Goal: Information Seeking & Learning: Check status

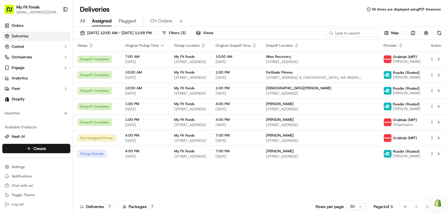
click at [327, 35] on input at bounding box center [353, 33] width 52 height 8
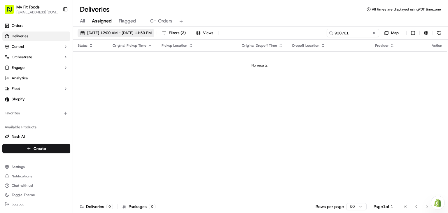
type input "930761"
click at [114, 31] on span "[DATE] 12:00 AM - [DATE] 11:59 PM" at bounding box center [119, 32] width 64 height 5
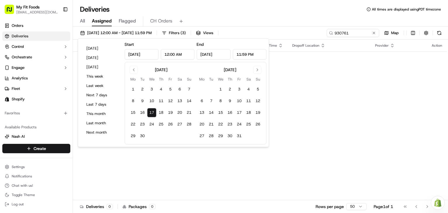
click at [144, 55] on input "[DATE]" at bounding box center [141, 54] width 34 height 10
click at [156, 113] on button "18" at bounding box center [160, 112] width 9 height 9
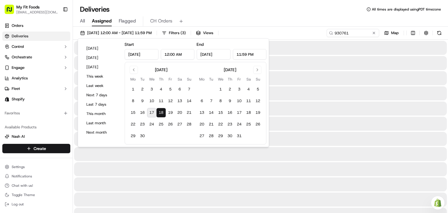
type input "[DATE]"
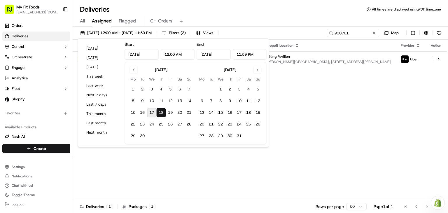
click at [293, 108] on div "Status Original Pickup Time Pickup Location Original Dropoff Time Dropoff Locat…" at bounding box center [260, 120] width 374 height 160
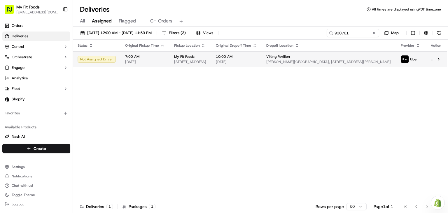
click at [257, 62] on span "[DATE]" at bounding box center [236, 61] width 41 height 5
click at [376, 32] on button at bounding box center [374, 33] width 6 height 6
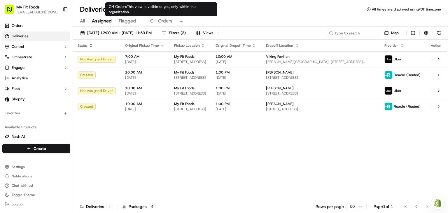
click at [165, 20] on span "CH Orders" at bounding box center [161, 20] width 22 height 7
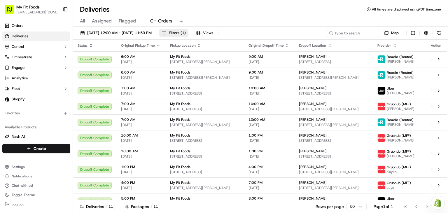
click at [188, 29] on button "Filters ( 1 )" at bounding box center [173, 33] width 29 height 8
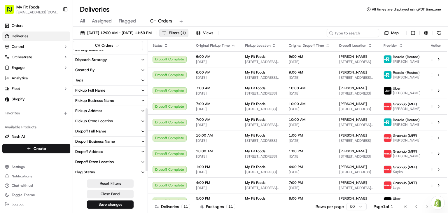
scroll to position [128, 0]
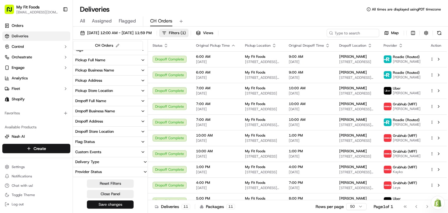
click at [125, 202] on button "Save changes" at bounding box center [110, 204] width 47 height 8
click at [140, 144] on button "Flag Status" at bounding box center [110, 142] width 75 height 10
click at [140, 142] on button "Flag Status" at bounding box center [110, 142] width 75 height 10
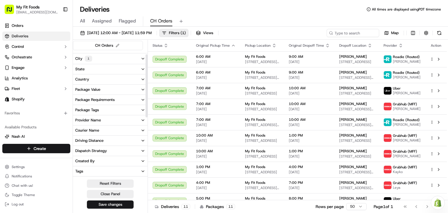
scroll to position [9, 0]
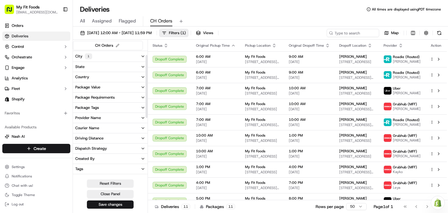
click at [136, 88] on button "Package Value" at bounding box center [110, 87] width 75 height 10
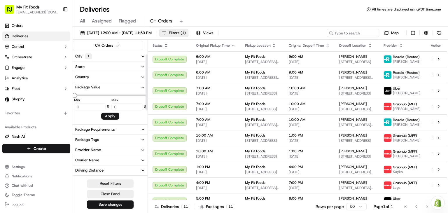
type input "202.5"
click at [136, 88] on button "Package Value" at bounding box center [110, 87] width 75 height 10
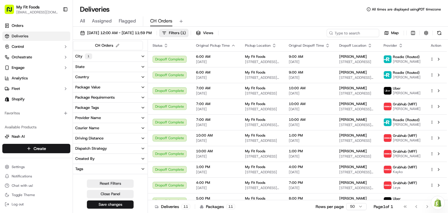
click at [137, 96] on button "Package Requirements" at bounding box center [110, 97] width 75 height 10
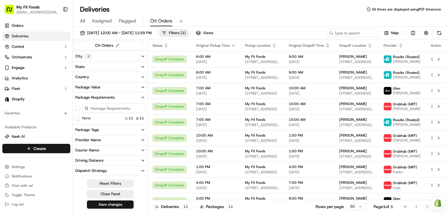
click at [137, 96] on button "Package Requirements" at bounding box center [110, 97] width 75 height 10
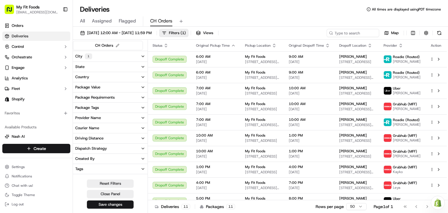
click at [136, 118] on button "Provider Name" at bounding box center [110, 118] width 75 height 10
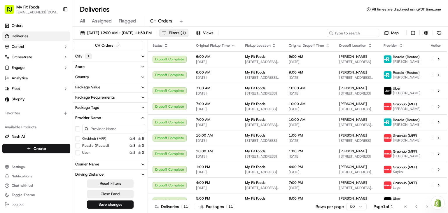
click at [136, 118] on button "Provider Name" at bounding box center [110, 118] width 75 height 10
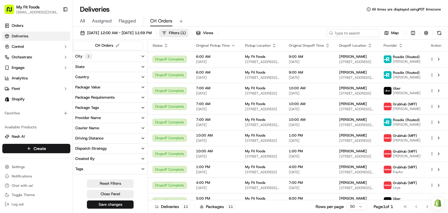
click at [132, 107] on button "Package Tags" at bounding box center [110, 108] width 75 height 10
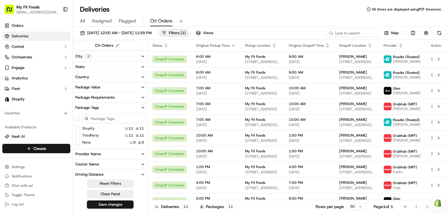
click at [136, 105] on button "Package Tags" at bounding box center [110, 108] width 75 height 10
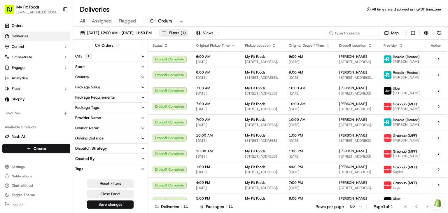
click at [134, 129] on button "Courier Name" at bounding box center [110, 128] width 75 height 10
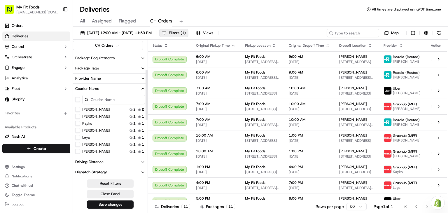
scroll to position [49, 0]
click at [132, 87] on button "Courier Name" at bounding box center [110, 88] width 75 height 10
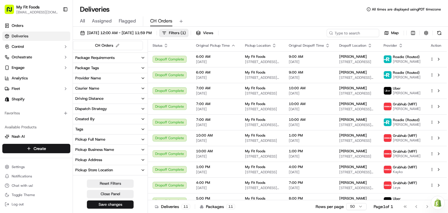
click at [129, 99] on button "Driving Distance" at bounding box center [110, 99] width 75 height 10
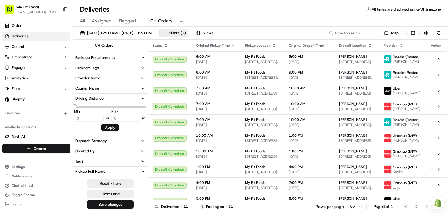
type input "20.19"
click at [129, 99] on button "Driving Distance" at bounding box center [110, 99] width 75 height 10
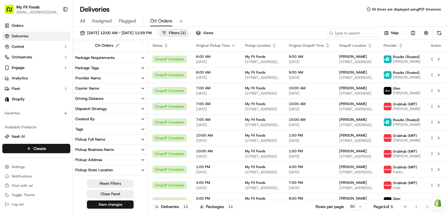
click at [125, 110] on button "Dispatch Strategy" at bounding box center [110, 109] width 75 height 10
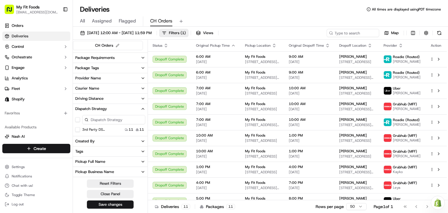
click at [125, 110] on button "Dispatch Strategy" at bounding box center [110, 109] width 75 height 10
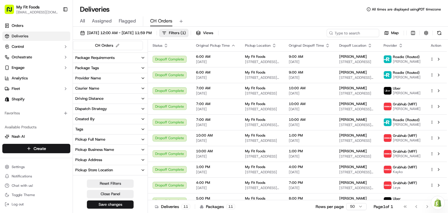
click at [124, 120] on button "Created By" at bounding box center [110, 119] width 75 height 10
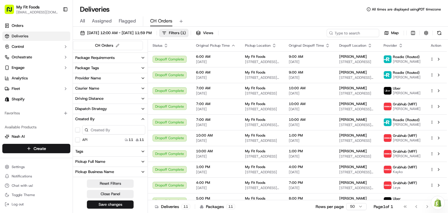
click at [131, 118] on button "Created By" at bounding box center [110, 119] width 75 height 10
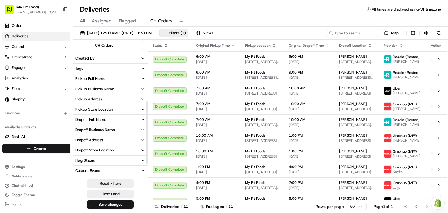
scroll to position [110, 0]
click at [136, 66] on button "Tags" at bounding box center [110, 68] width 75 height 10
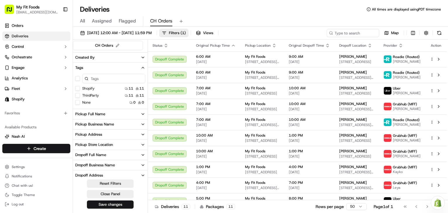
click at [136, 66] on button "Tags" at bounding box center [110, 68] width 75 height 10
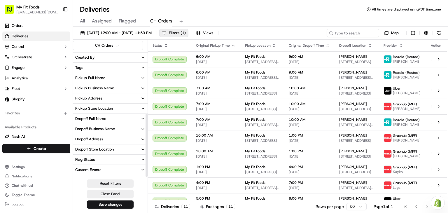
scroll to position [128, 0]
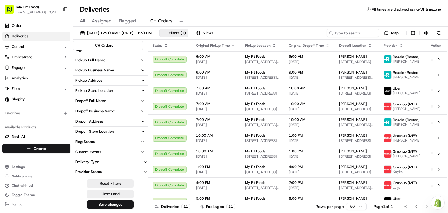
click at [132, 155] on button "Custom Events" at bounding box center [110, 152] width 75 height 10
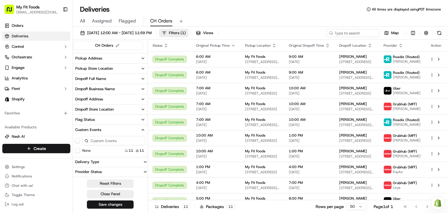
click at [135, 131] on button "Custom Events" at bounding box center [110, 130] width 75 height 10
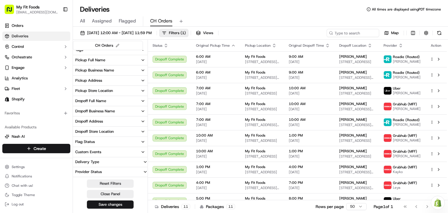
click at [144, 161] on icon "button" at bounding box center [145, 161] width 5 height 5
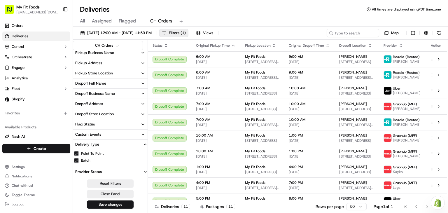
click at [135, 141] on button "Delivery Type" at bounding box center [110, 144] width 75 height 9
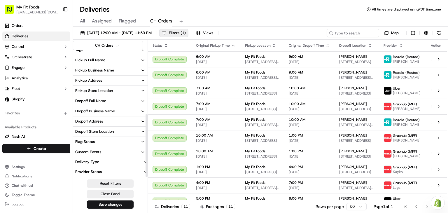
scroll to position [0, 0]
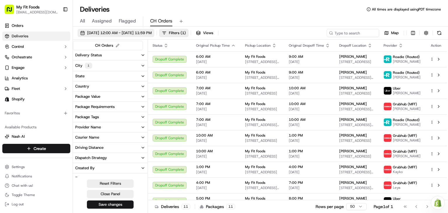
click at [143, 33] on span "[DATE] 12:00 AM - [DATE] 11:59 PM" at bounding box center [119, 32] width 64 height 5
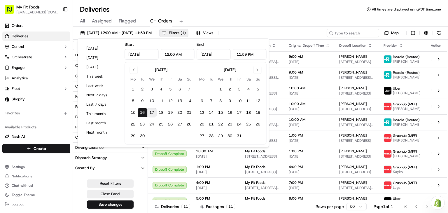
click at [153, 112] on button "17" at bounding box center [151, 112] width 9 height 9
type input "[DATE]"
click at [153, 112] on button "17" at bounding box center [151, 112] width 9 height 9
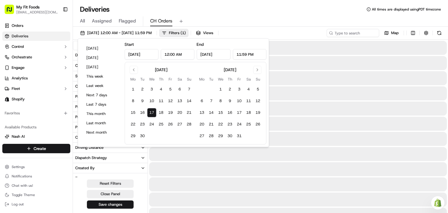
type input "[DATE]"
click at [153, 112] on button "17" at bounding box center [151, 112] width 9 height 9
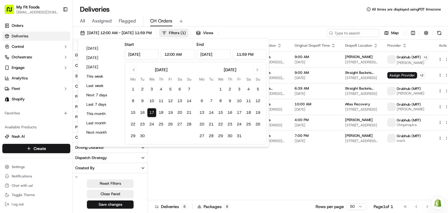
click at [255, 19] on div "All Assigned Flagged CH Orders" at bounding box center [260, 21] width 375 height 10
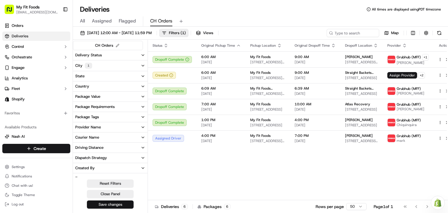
click at [120, 203] on button "Save changes" at bounding box center [110, 204] width 47 height 8
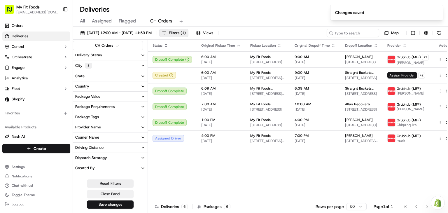
click at [115, 195] on button "Close Panel" at bounding box center [110, 194] width 47 height 8
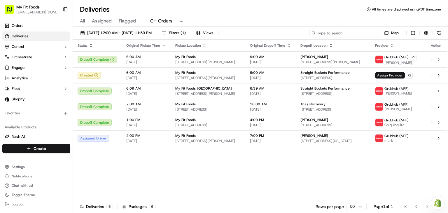
click at [340, 35] on input at bounding box center [344, 33] width 70 height 8
paste input "937037"
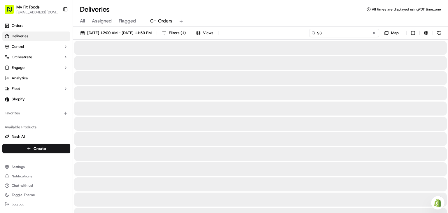
type input "9"
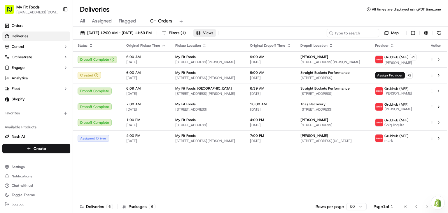
click at [213, 31] on span "Views" at bounding box center [208, 32] width 10 height 5
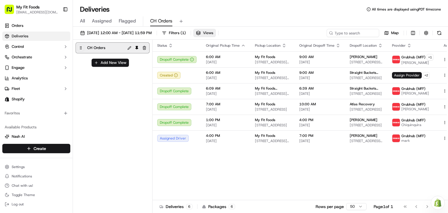
click at [213, 31] on span "Views" at bounding box center [208, 32] width 10 height 5
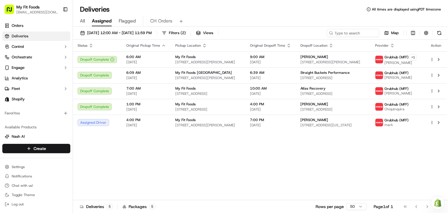
click at [159, 23] on span "CH Orders" at bounding box center [161, 20] width 22 height 7
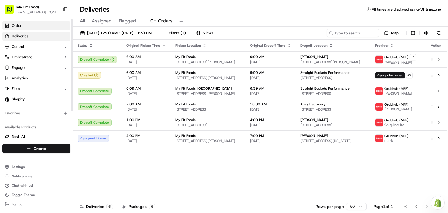
click at [28, 27] on link "Orders" at bounding box center [36, 25] width 68 height 9
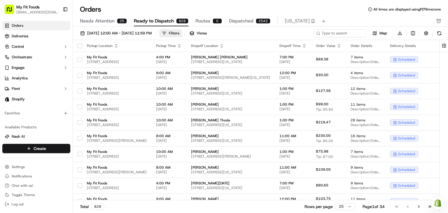
click at [179, 32] on div "Filters" at bounding box center [174, 33] width 10 height 5
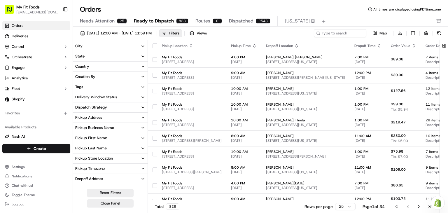
click at [146, 46] on button "City" at bounding box center [110, 46] width 75 height 10
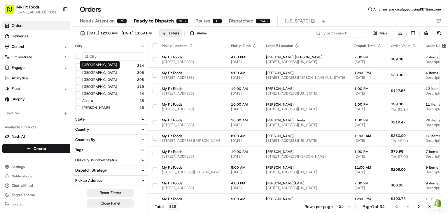
click at [88, 72] on label "Portland" at bounding box center [99, 72] width 35 height 5
click at [80, 72] on button "Portland" at bounding box center [77, 72] width 5 height 5
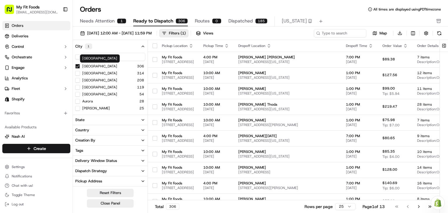
click at [91, 64] on label "Portland" at bounding box center [99, 66] width 35 height 5
click at [80, 64] on button "Portland" at bounding box center [77, 66] width 5 height 5
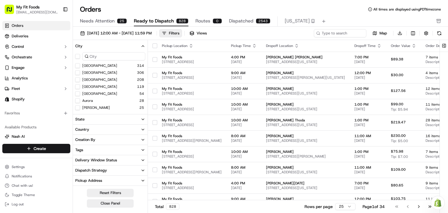
click at [113, 21] on span "Needs Attention" at bounding box center [97, 20] width 35 height 7
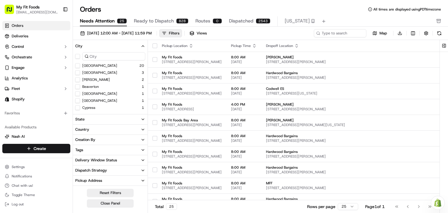
click at [140, 44] on button "City" at bounding box center [110, 46] width 75 height 10
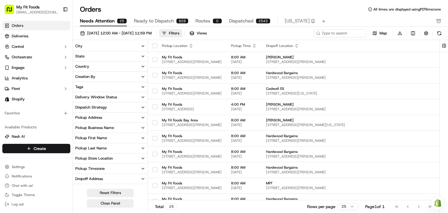
click at [140, 56] on button "State" at bounding box center [110, 56] width 75 height 10
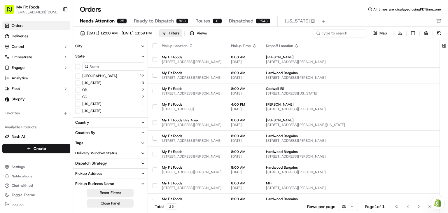
click at [78, 91] on button "OR" at bounding box center [77, 89] width 5 height 5
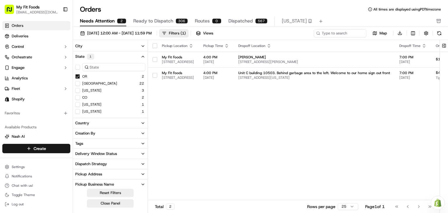
click at [145, 56] on button "State 1" at bounding box center [110, 56] width 75 height 10
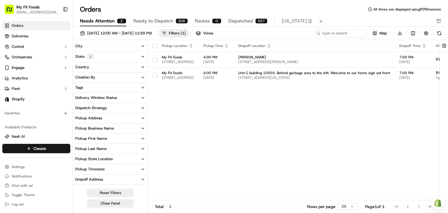
click at [165, 21] on span "Ready to Dispatch" at bounding box center [153, 20] width 40 height 7
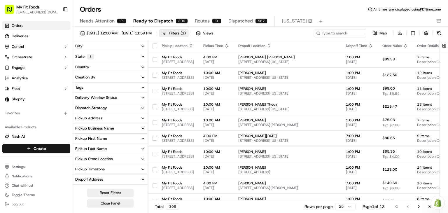
click at [141, 45] on icon "button" at bounding box center [143, 46] width 5 height 5
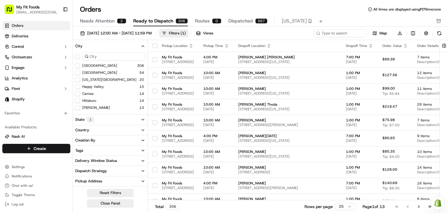
click at [77, 66] on button "Portland" at bounding box center [77, 65] width 5 height 5
click at [77, 66] on button "Portland" at bounding box center [77, 66] width 5 height 5
click at [136, 44] on button "City" at bounding box center [110, 46] width 75 height 10
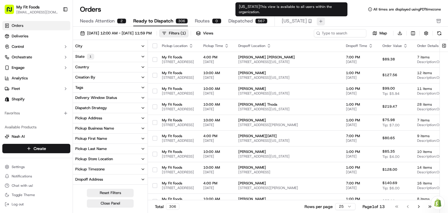
click at [317, 22] on button at bounding box center [321, 21] width 8 height 8
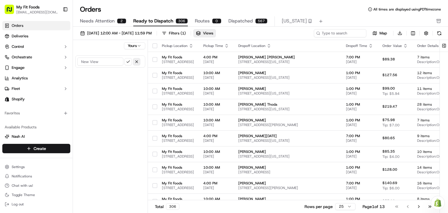
click at [136, 62] on button "button" at bounding box center [136, 61] width 7 height 7
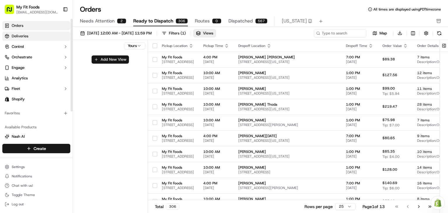
click at [40, 36] on link "Deliveries" at bounding box center [36, 35] width 68 height 9
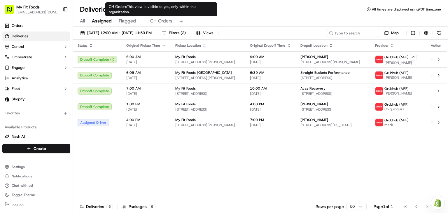
click at [168, 22] on span "CH Orders" at bounding box center [161, 20] width 22 height 7
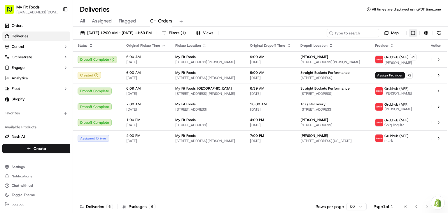
click at [414, 32] on html "My Fit Foods cedarhills@myfitfoods.com Toggle Sidebar Orders Deliveries Control…" at bounding box center [224, 106] width 448 height 213
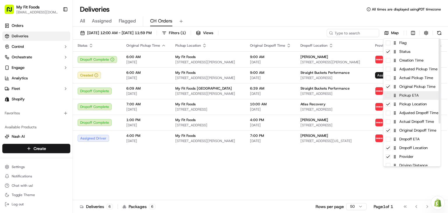
click at [388, 96] on span at bounding box center [388, 95] width 5 height 5
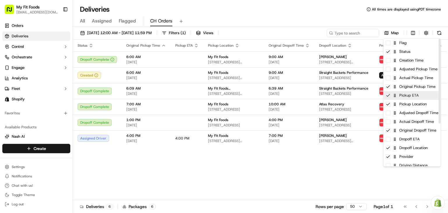
click at [389, 96] on icon at bounding box center [388, 95] width 5 height 5
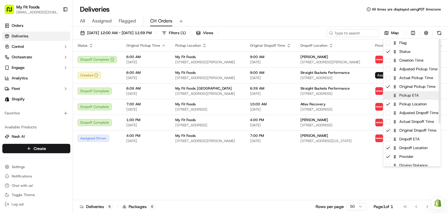
click at [389, 96] on span at bounding box center [388, 95] width 5 height 5
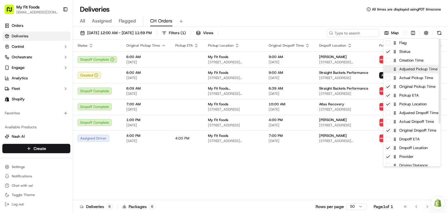
click at [389, 69] on span at bounding box center [388, 69] width 5 height 5
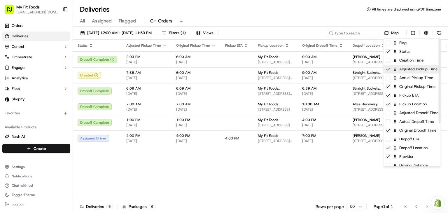
click at [389, 69] on icon at bounding box center [388, 69] width 5 height 5
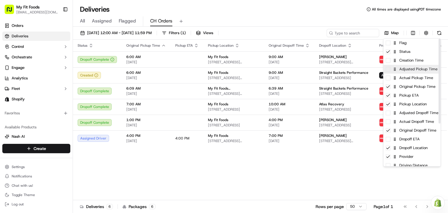
click at [389, 69] on span at bounding box center [388, 69] width 5 height 5
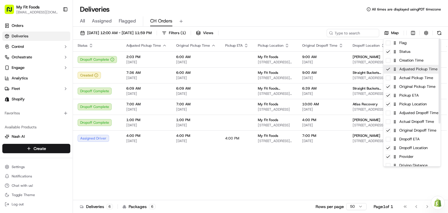
click at [389, 69] on icon at bounding box center [388, 69] width 5 height 5
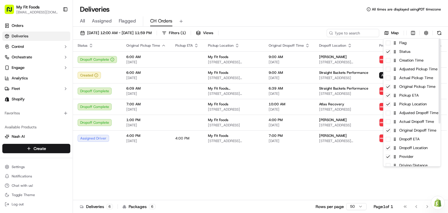
click at [396, 19] on html "My Fit Foods cedarhills@myfitfoods.com Toggle Sidebar Orders Deliveries Control…" at bounding box center [224, 106] width 448 height 213
click at [414, 34] on html "My Fit Foods cedarhills@myfitfoods.com Toggle Sidebar Orders Deliveries Control…" at bounding box center [224, 106] width 448 height 213
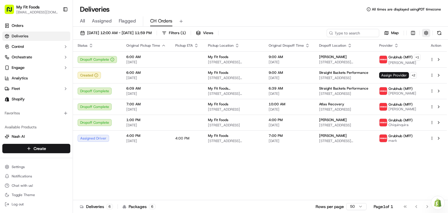
click at [424, 34] on button "button" at bounding box center [426, 33] width 8 height 8
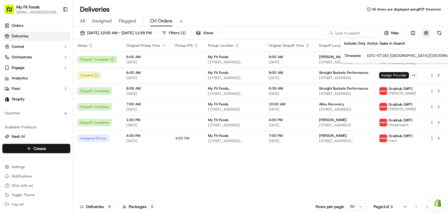
click at [424, 34] on button "button" at bounding box center [426, 33] width 8 height 8
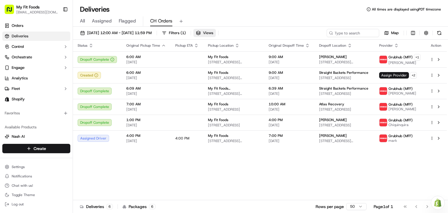
click at [213, 35] on span "Views" at bounding box center [208, 32] width 10 height 5
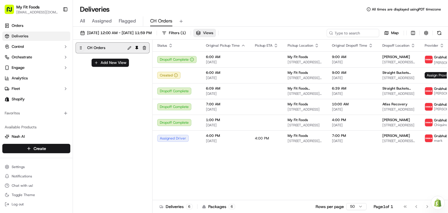
click at [213, 35] on span "Views" at bounding box center [208, 32] width 10 height 5
